Goal: Information Seeking & Learning: Learn about a topic

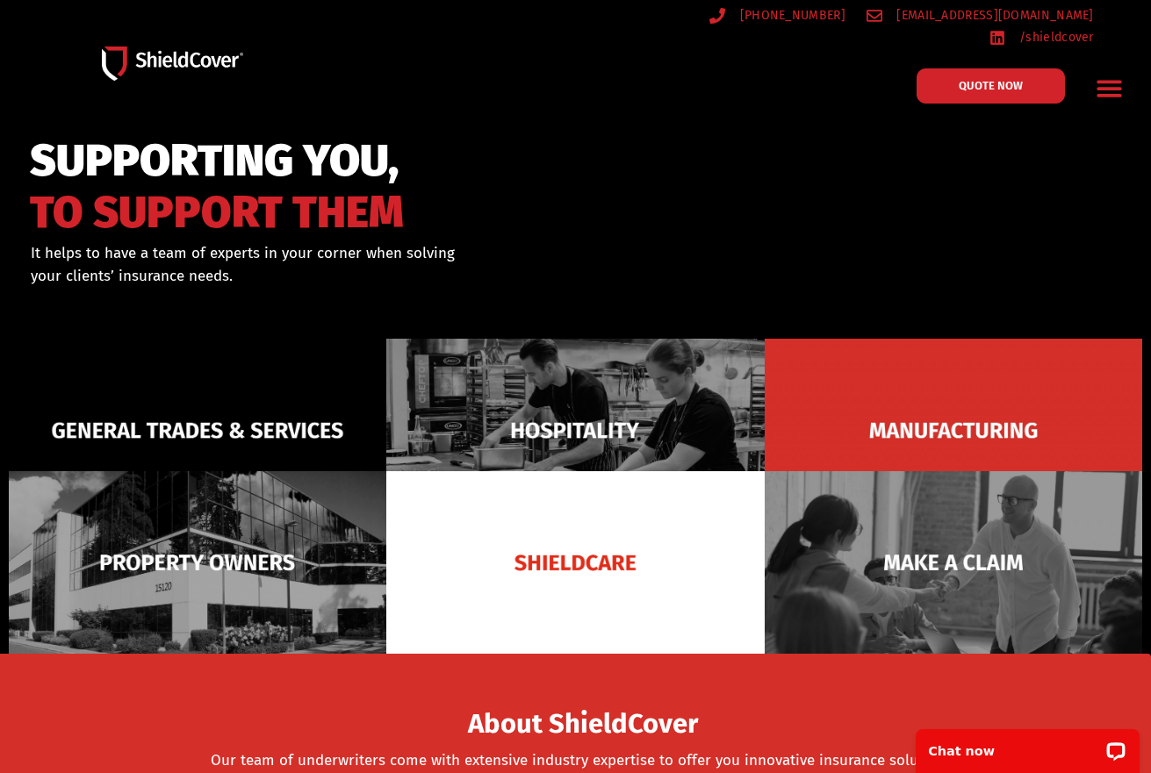
click at [1102, 81] on icon "Menu Toggle" at bounding box center [1109, 89] width 25 height 17
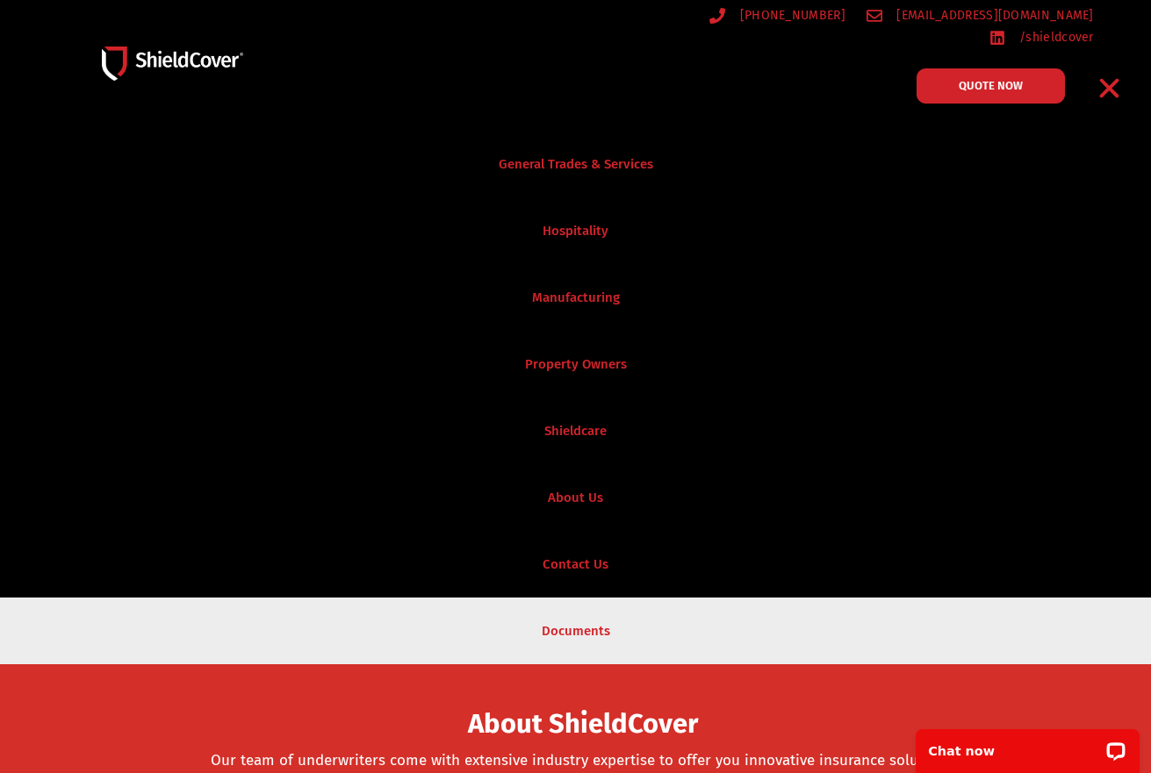
click at [572, 612] on link "Documents" at bounding box center [575, 631] width 1151 height 67
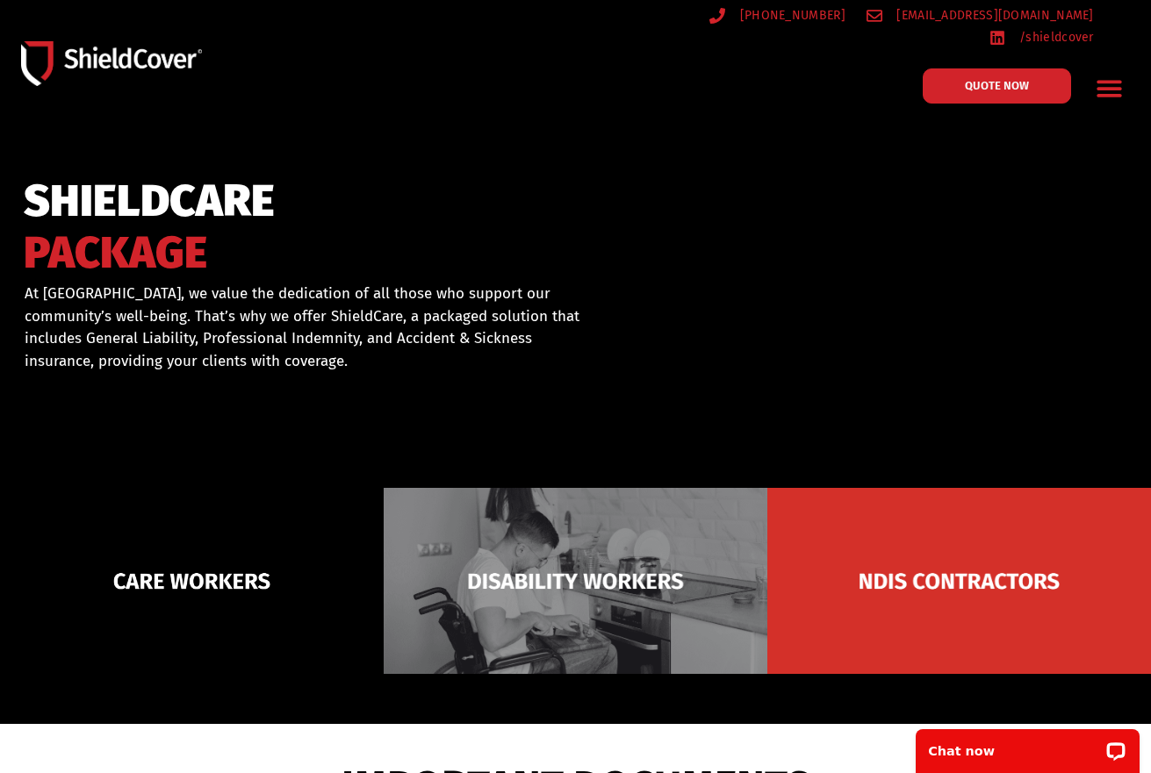
click at [1104, 79] on icon "Menu Toggle" at bounding box center [1109, 88] width 27 height 27
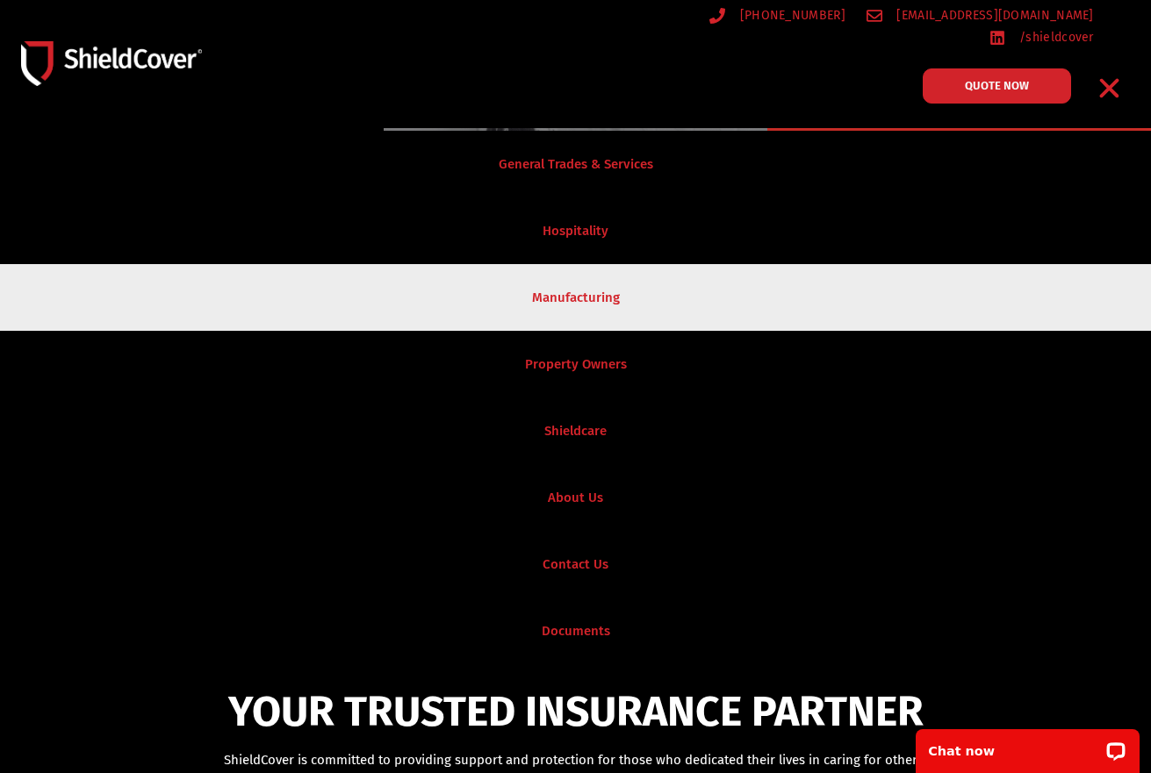
scroll to position [351, 0]
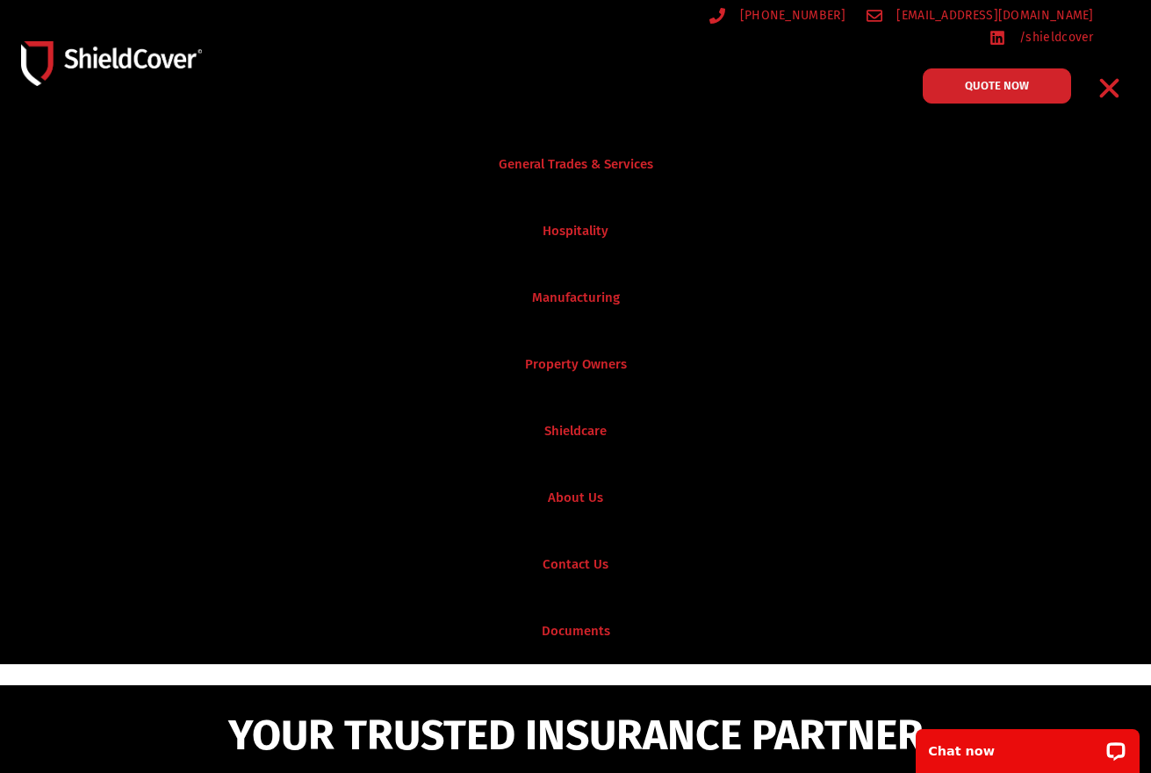
click at [1109, 79] on icon "Menu Toggle" at bounding box center [1109, 88] width 27 height 27
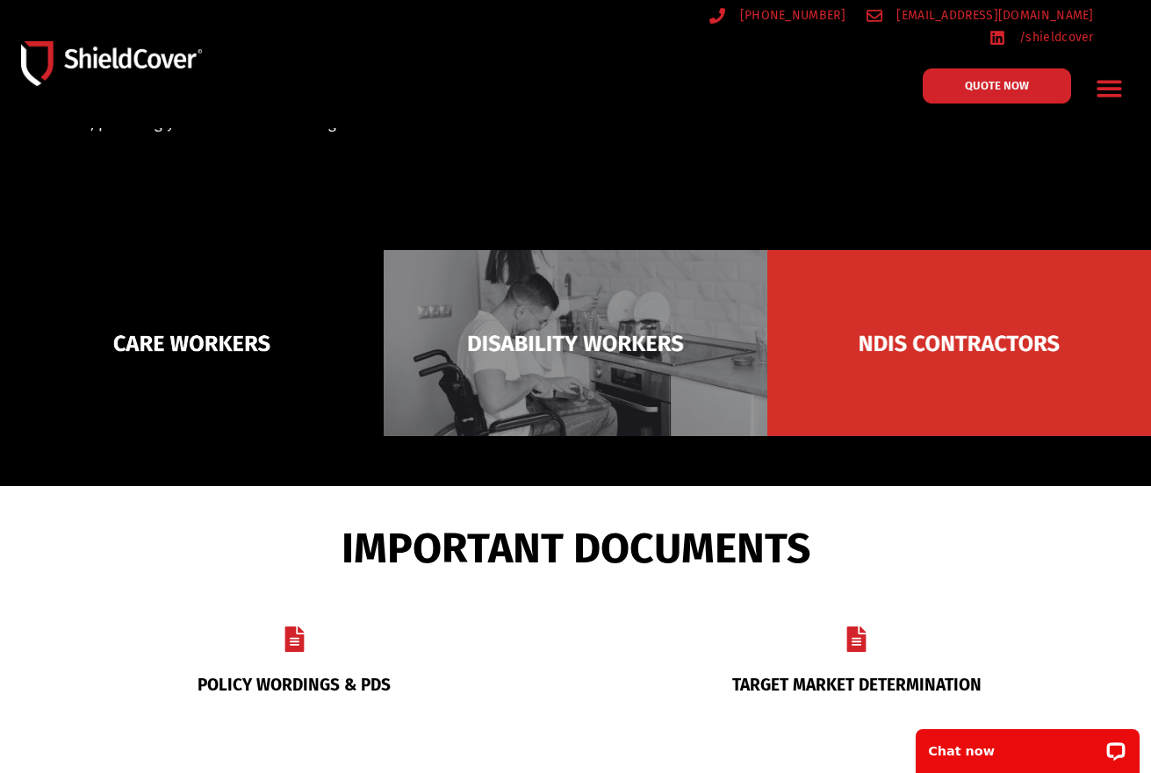
scroll to position [0, 0]
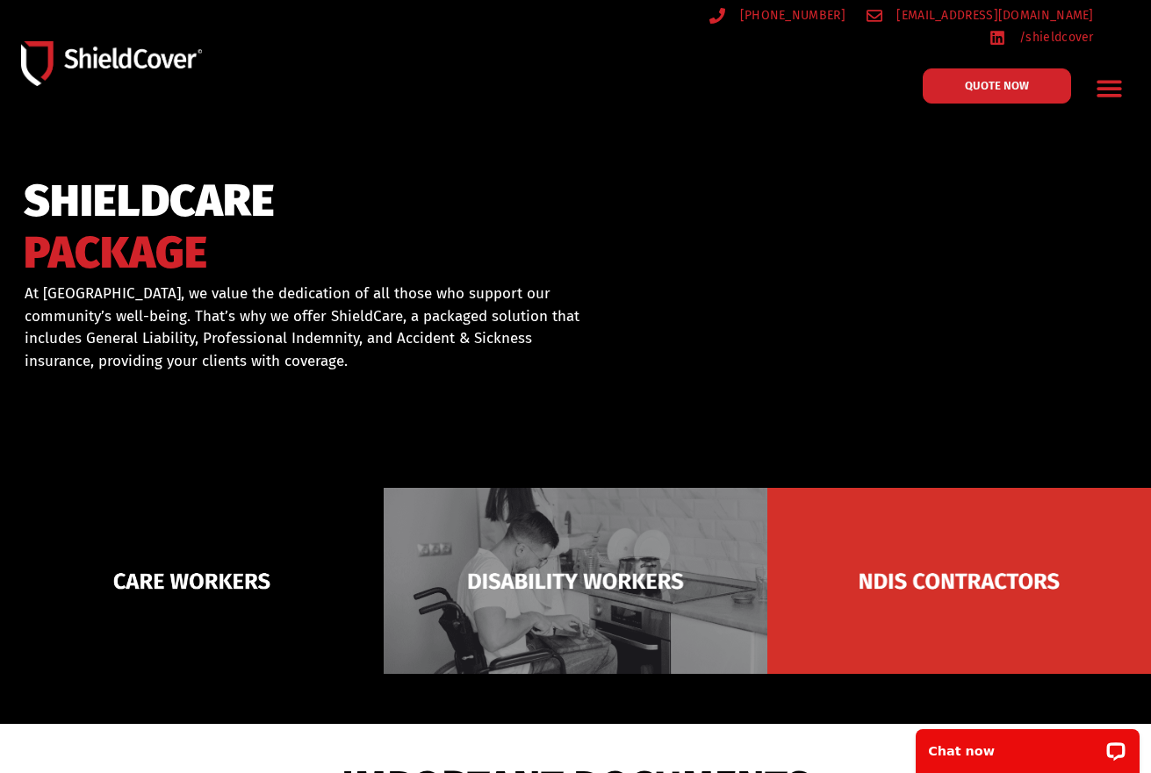
click at [1113, 81] on icon "Menu Toggle" at bounding box center [1109, 89] width 25 height 17
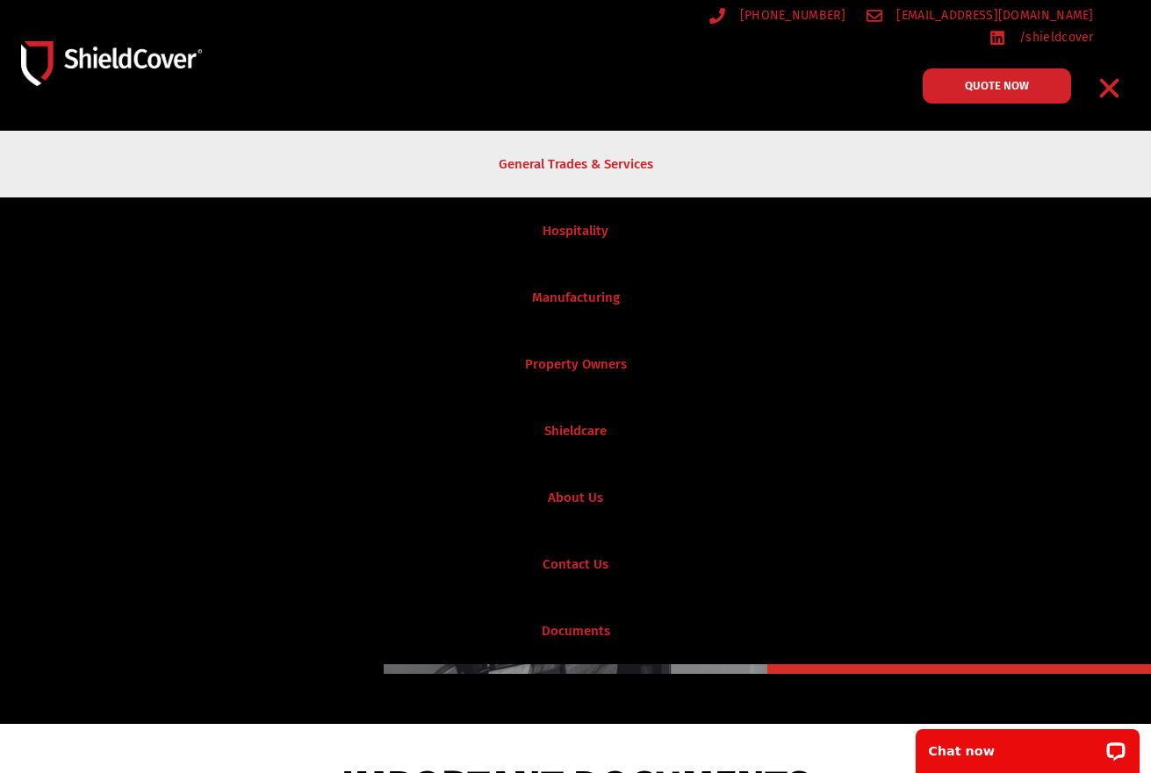
click at [540, 148] on link "General Trades & Services" at bounding box center [575, 164] width 1151 height 67
